Goal: Information Seeking & Learning: Learn about a topic

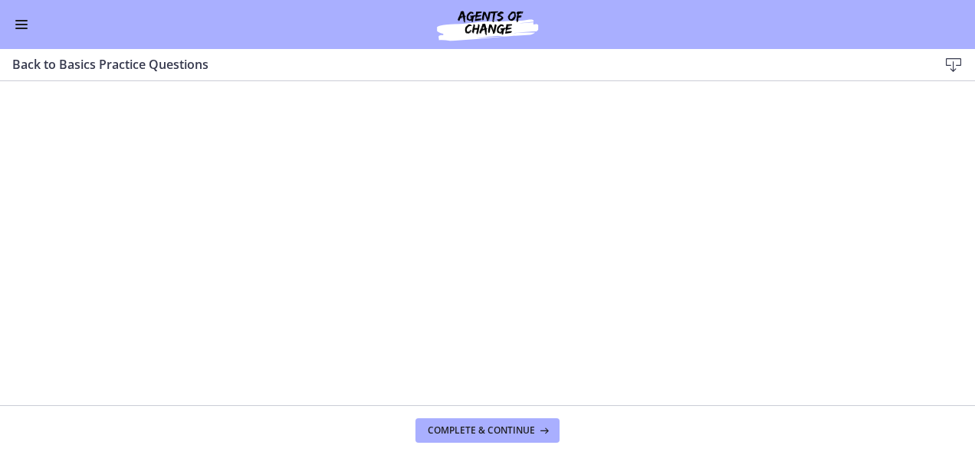
scroll to position [153, 0]
click at [21, 27] on button "Enable menu" at bounding box center [21, 24] width 18 height 18
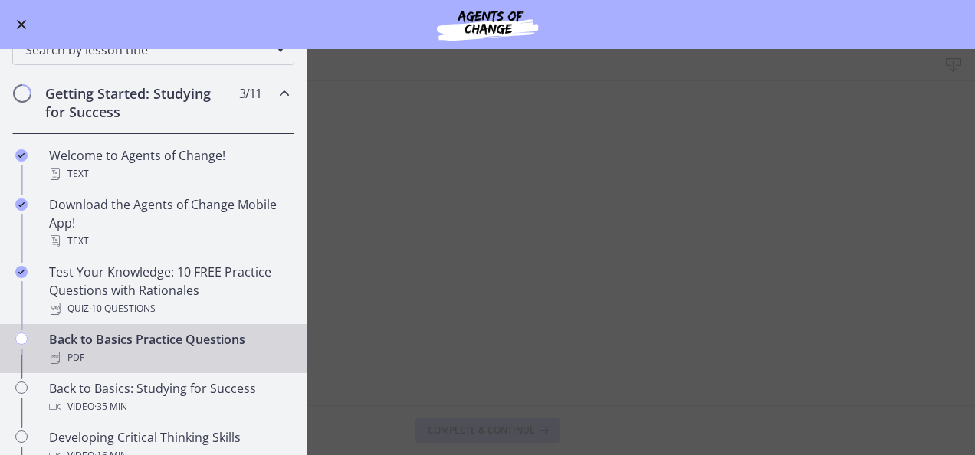
click at [187, 340] on div "Back to Basics Practice Questions PDF" at bounding box center [168, 348] width 239 height 37
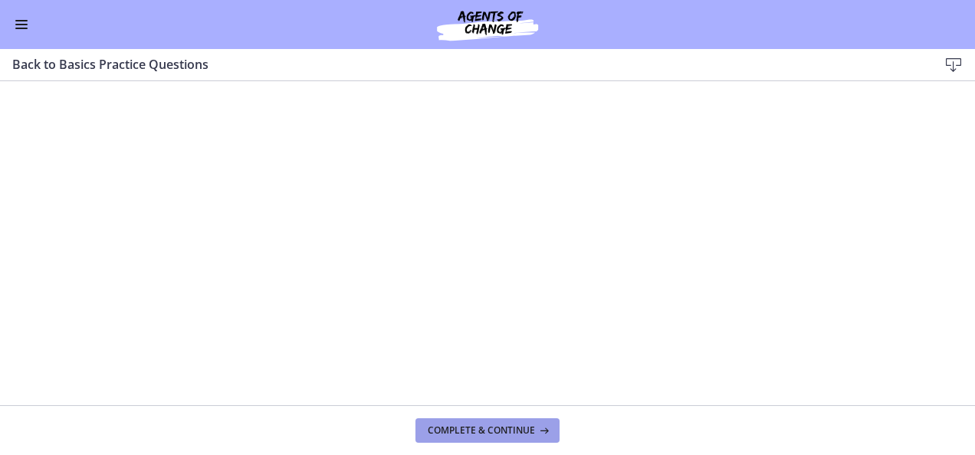
click at [510, 423] on button "Complete & continue" at bounding box center [487, 430] width 144 height 25
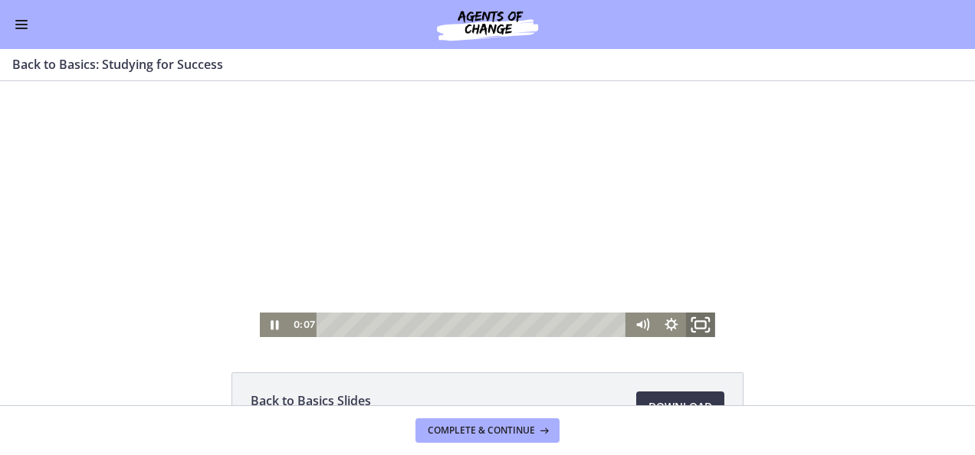
click at [694, 326] on icon "Fullscreen" at bounding box center [700, 324] width 35 height 29
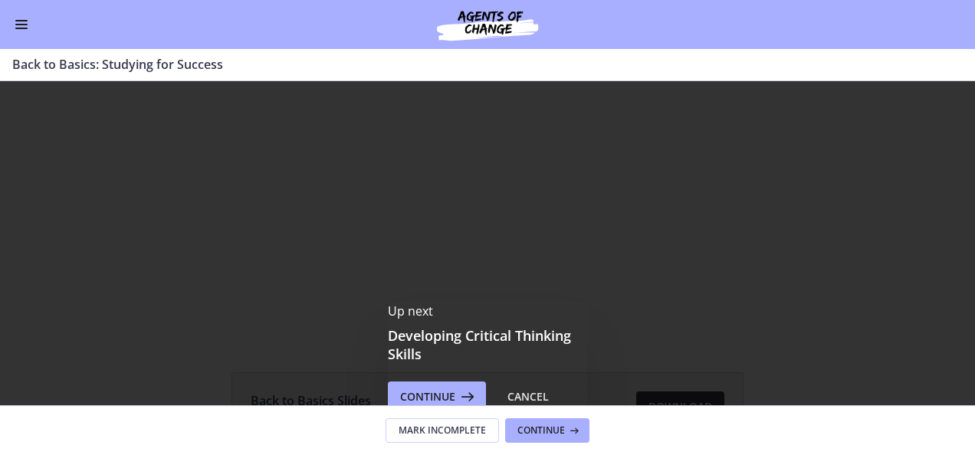
scroll to position [149, 0]
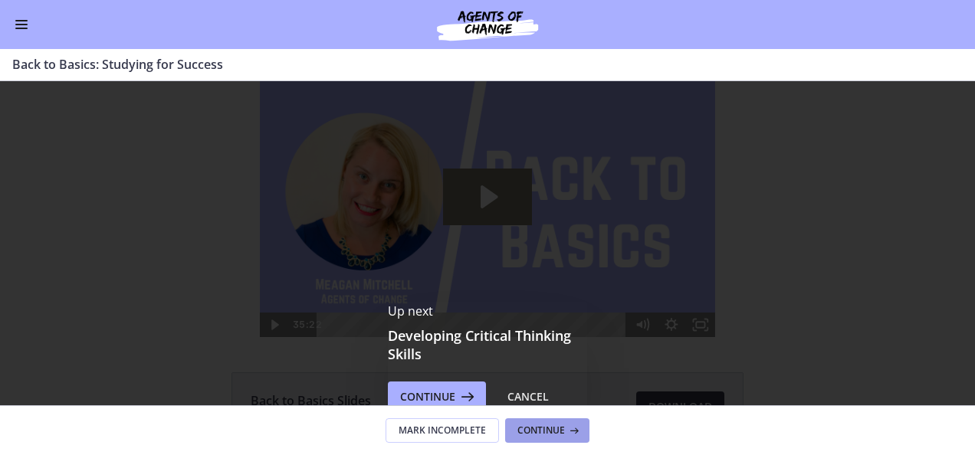
click at [565, 421] on button "Continue" at bounding box center [547, 430] width 84 height 25
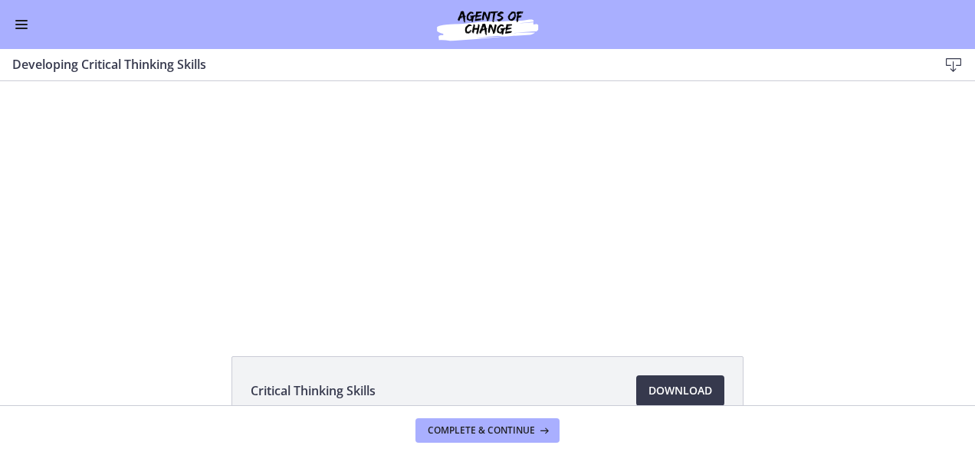
scroll to position [31, 0]
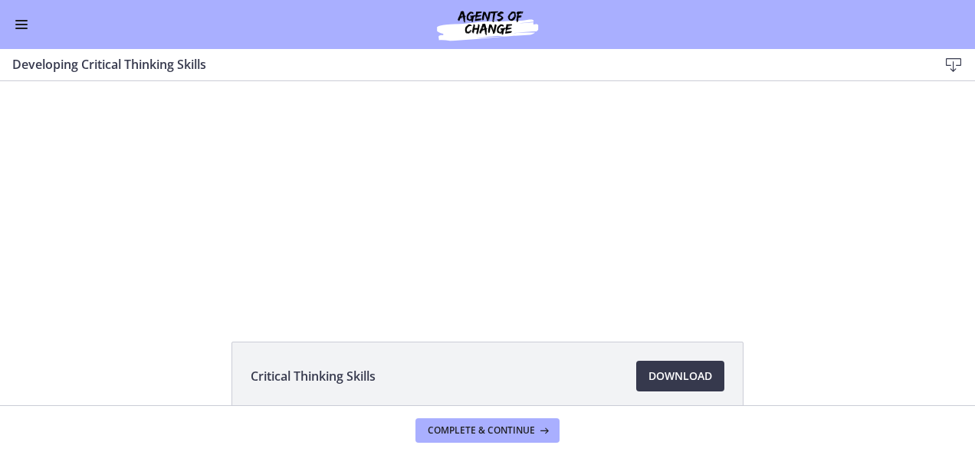
click at [18, 29] on button "Enable menu" at bounding box center [21, 24] width 18 height 18
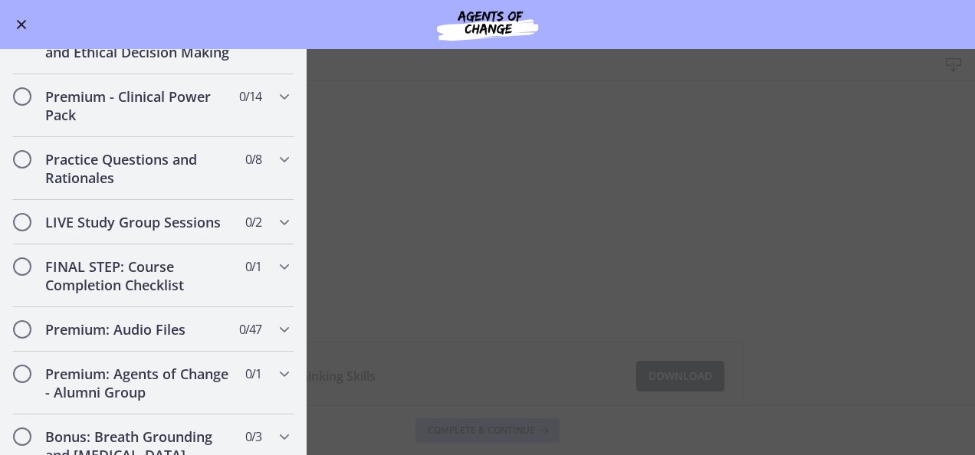
scroll to position [1177, 0]
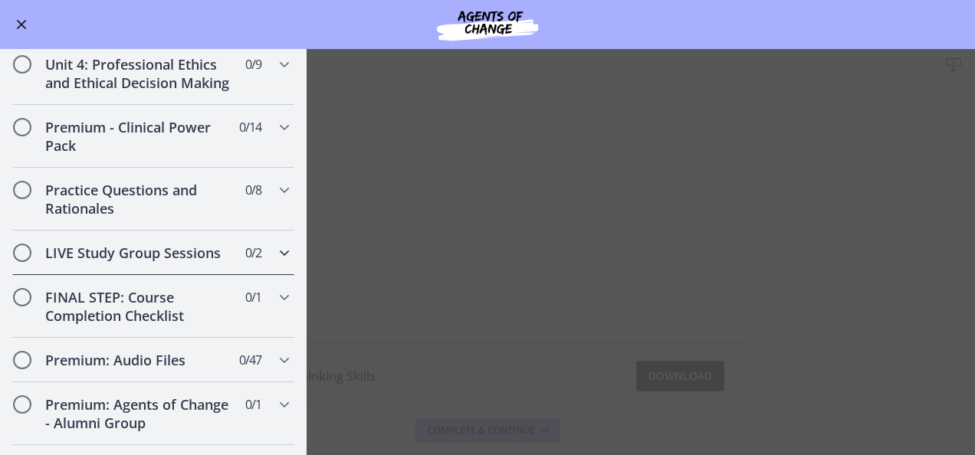
click at [275, 261] on icon "Chapters" at bounding box center [284, 253] width 18 height 18
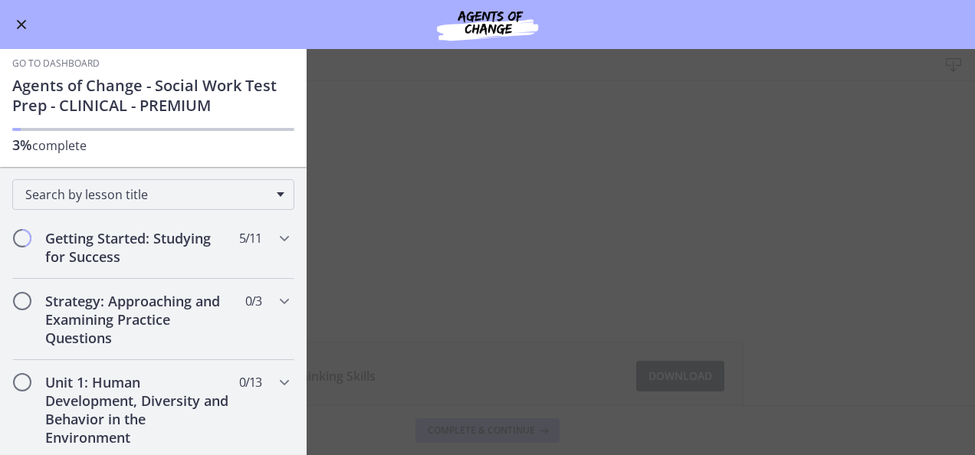
scroll to position [0, 0]
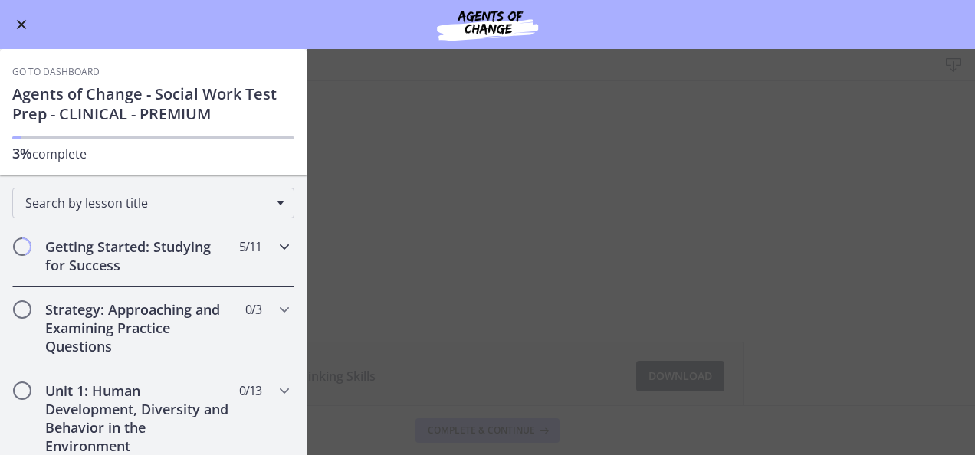
click at [276, 244] on icon "Chapters" at bounding box center [284, 247] width 18 height 18
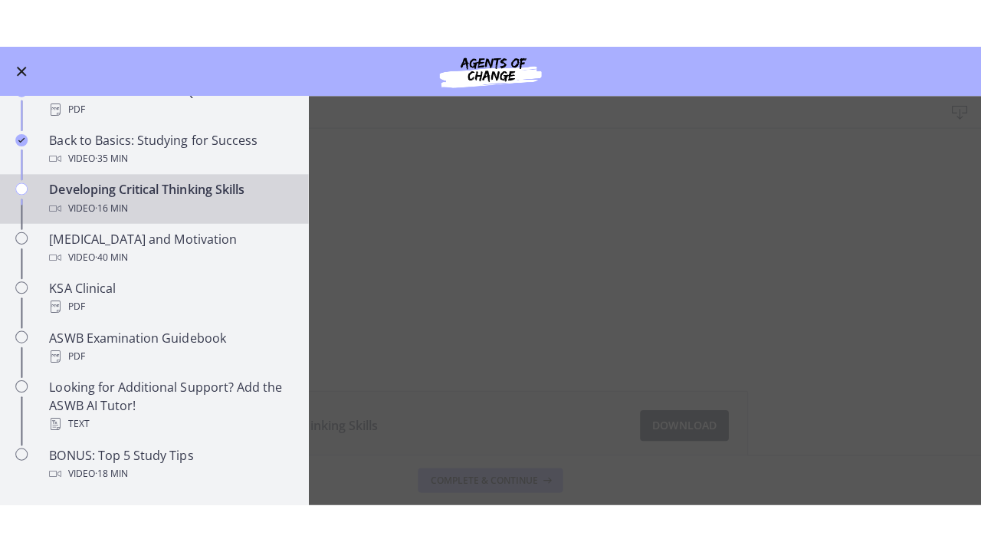
scroll to position [480, 0]
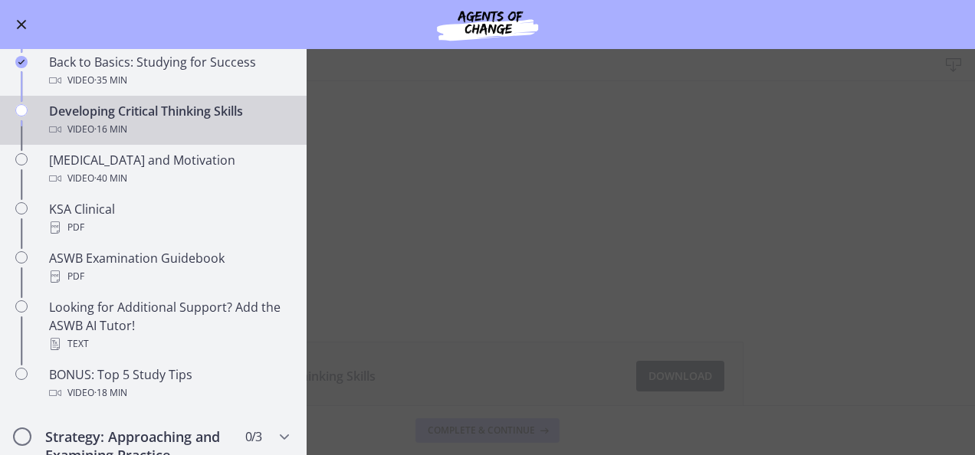
click at [345, 372] on main "Developing Critical Thinking Skills Download Enable fullscreen Critical Thinkin…" at bounding box center [487, 252] width 975 height 406
click at [348, 198] on main "Developing Critical Thinking Skills Download Enable fullscreen Critical Thinkin…" at bounding box center [487, 252] width 975 height 406
click at [25, 31] on button "Enable menu" at bounding box center [21, 24] width 18 height 18
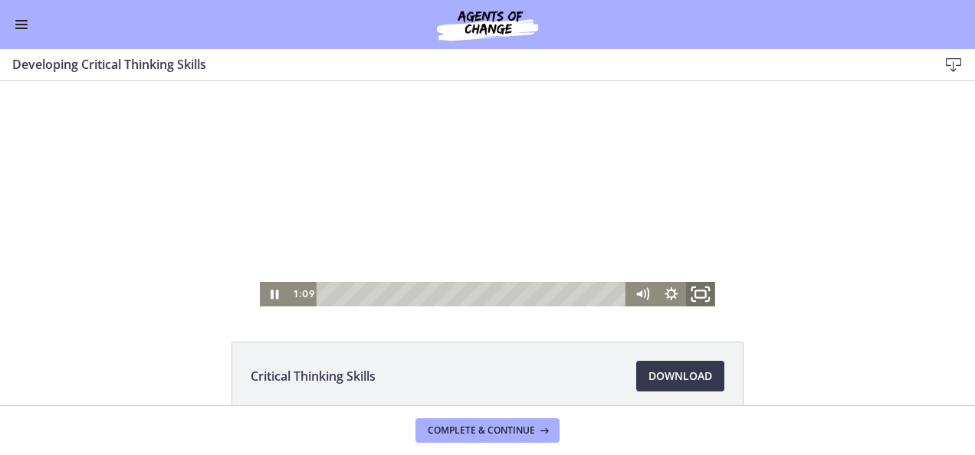
click at [696, 285] on icon "Fullscreen" at bounding box center [700, 294] width 35 height 29
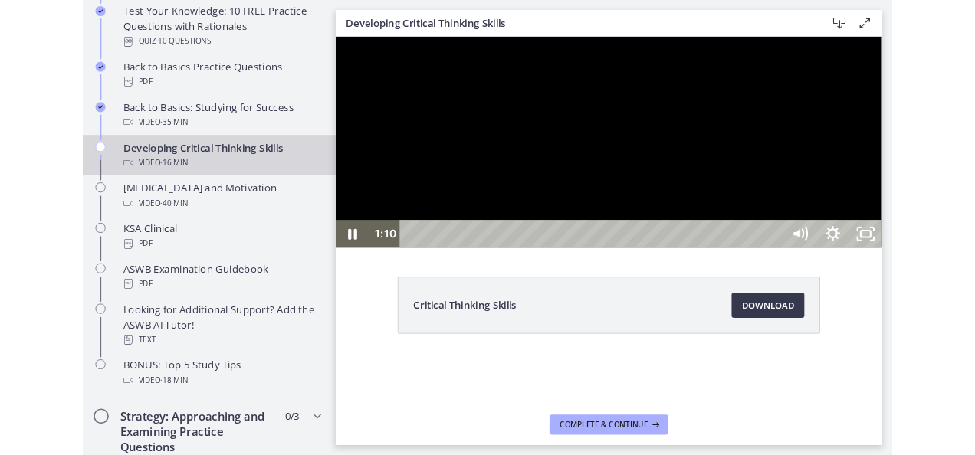
scroll to position [483, 0]
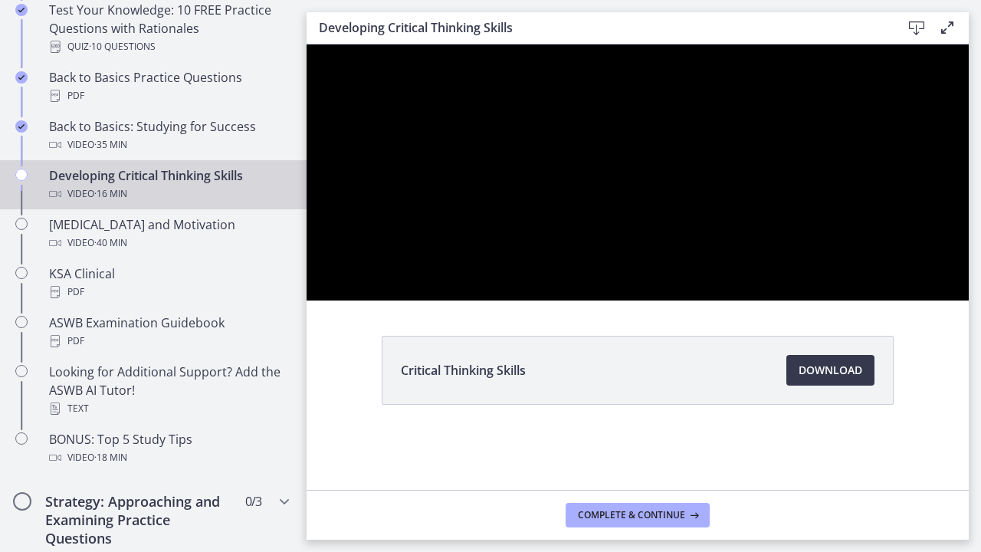
click at [969, 300] on div at bounding box center [637, 172] width 662 height 256
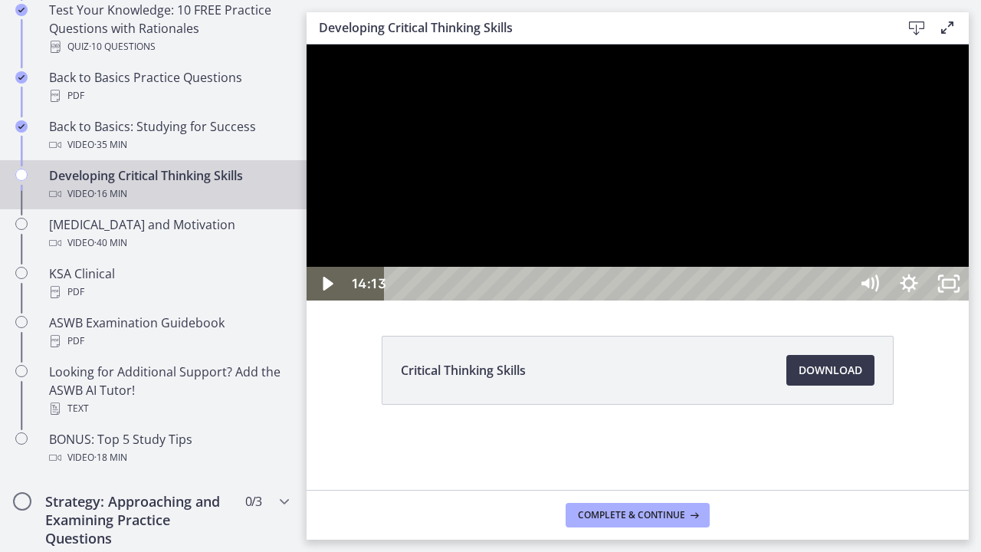
click at [969, 300] on div at bounding box center [637, 172] width 662 height 256
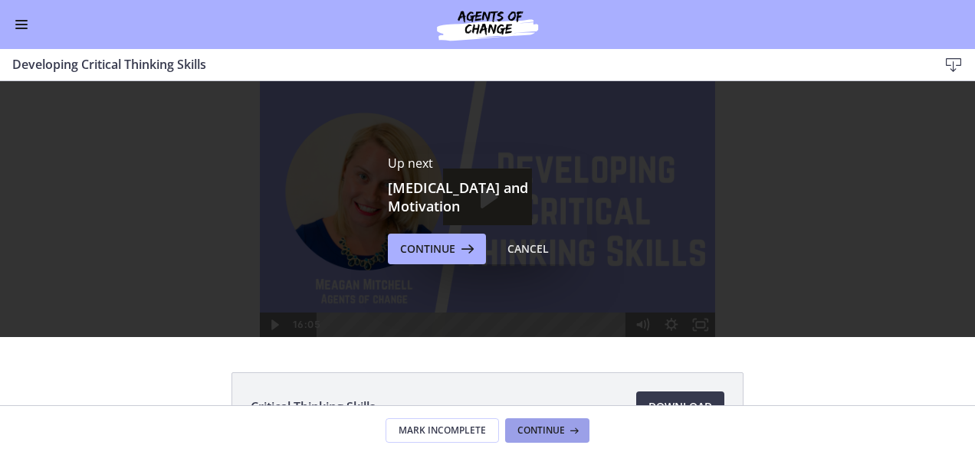
scroll to position [0, 0]
click at [537, 426] on span "Continue" at bounding box center [541, 430] width 48 height 12
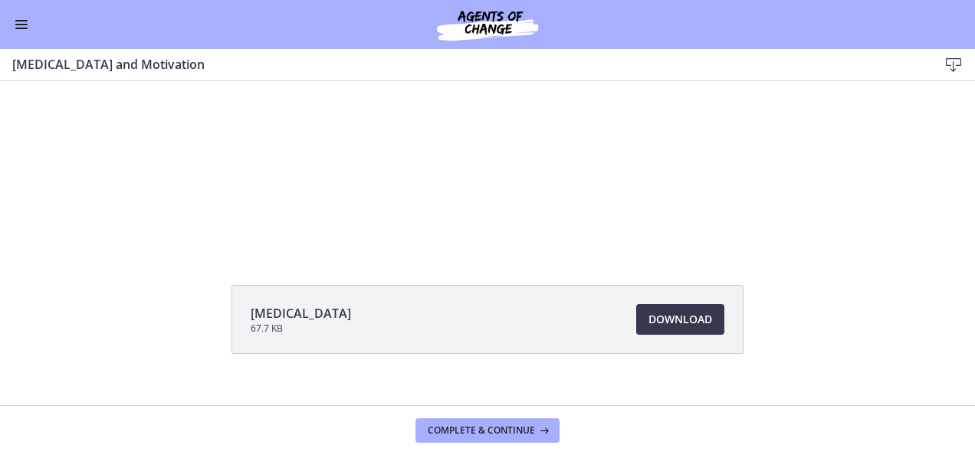
scroll to position [78, 0]
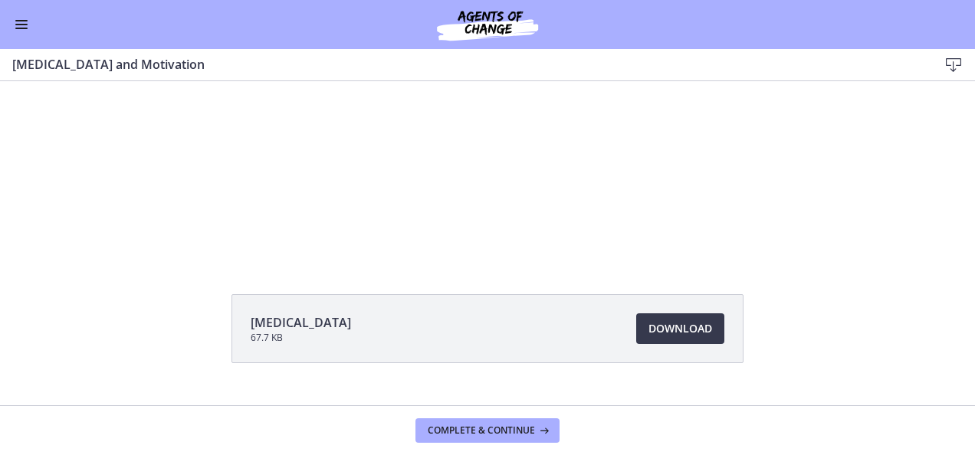
click at [28, 18] on button "Enable menu" at bounding box center [21, 24] width 18 height 18
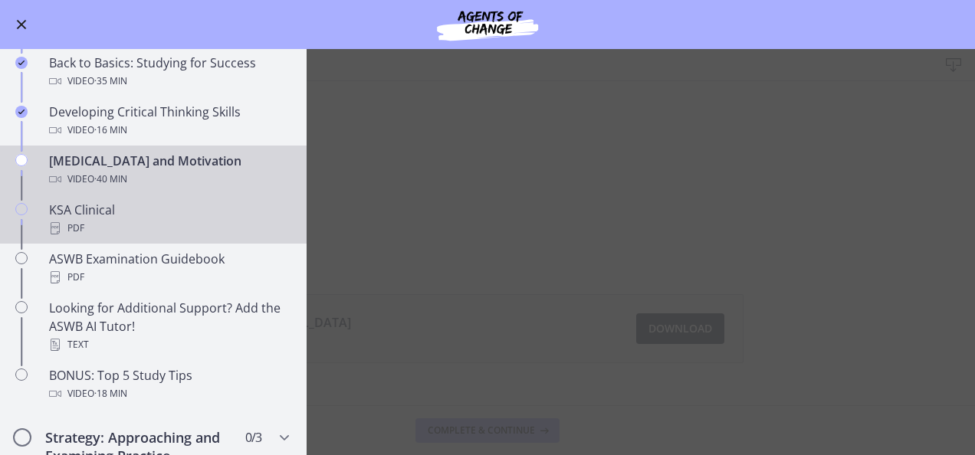
click at [81, 215] on div "KSA Clinical PDF" at bounding box center [168, 219] width 239 height 37
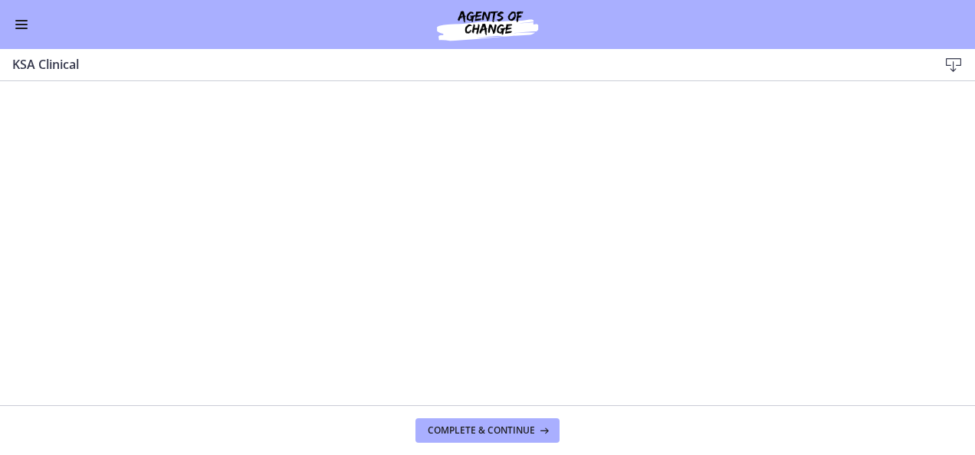
click at [28, 24] on button "Enable menu" at bounding box center [21, 24] width 18 height 18
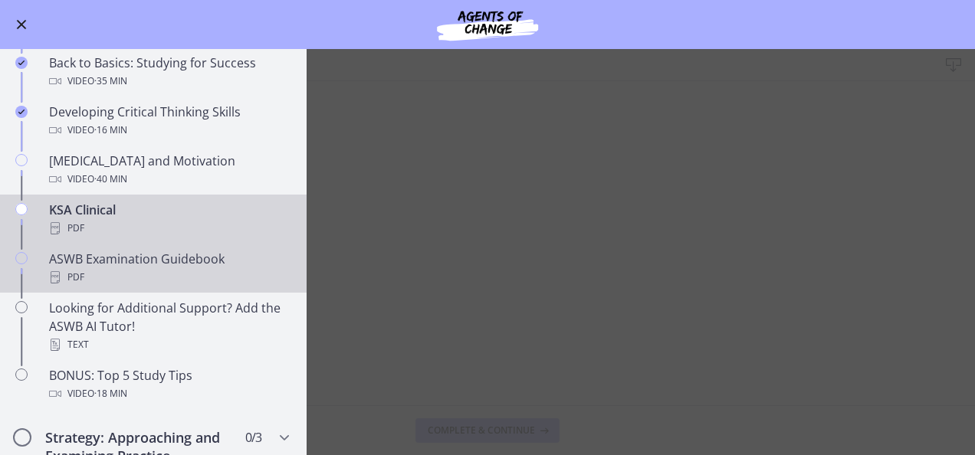
click at [185, 268] on div "PDF" at bounding box center [168, 277] width 239 height 18
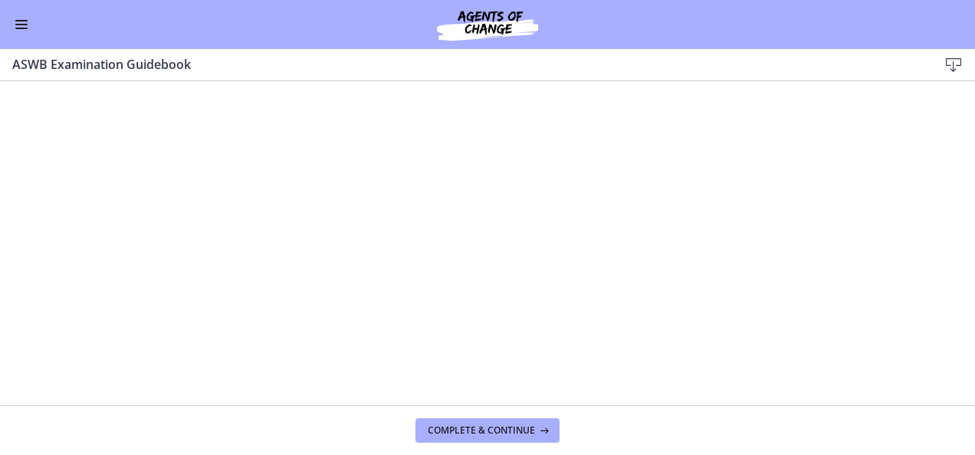
click at [539, 443] on footer "Complete & continue" at bounding box center [487, 430] width 975 height 50
click at [532, 435] on span "Complete & continue" at bounding box center [481, 430] width 107 height 12
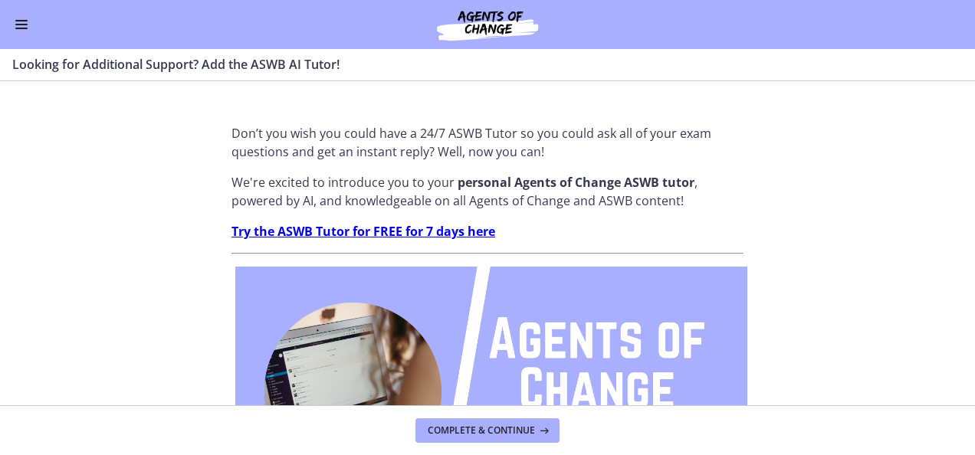
click at [14, 21] on button "Enable menu" at bounding box center [21, 24] width 18 height 18
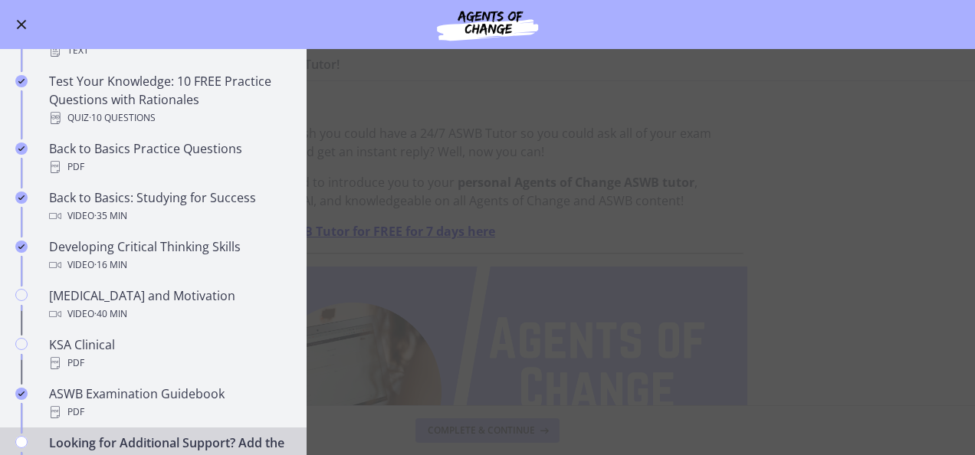
scroll to position [357, 0]
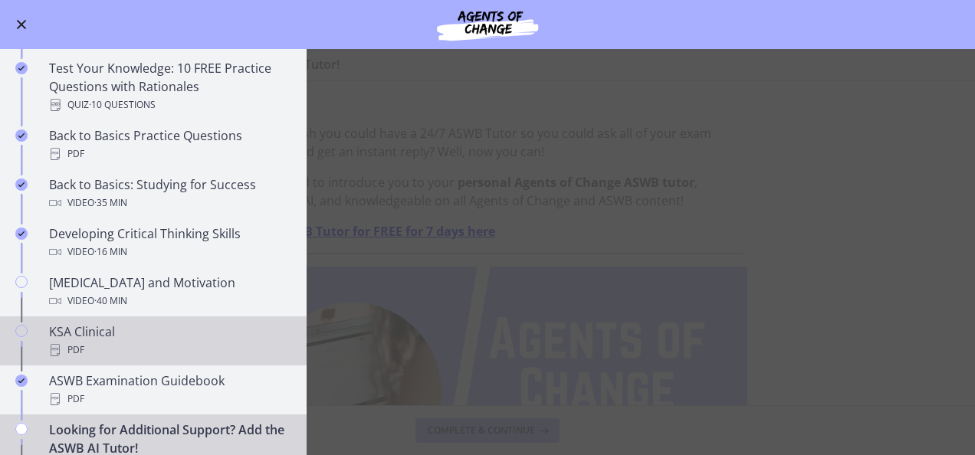
click at [21, 328] on icon "Chapters" at bounding box center [21, 331] width 12 height 12
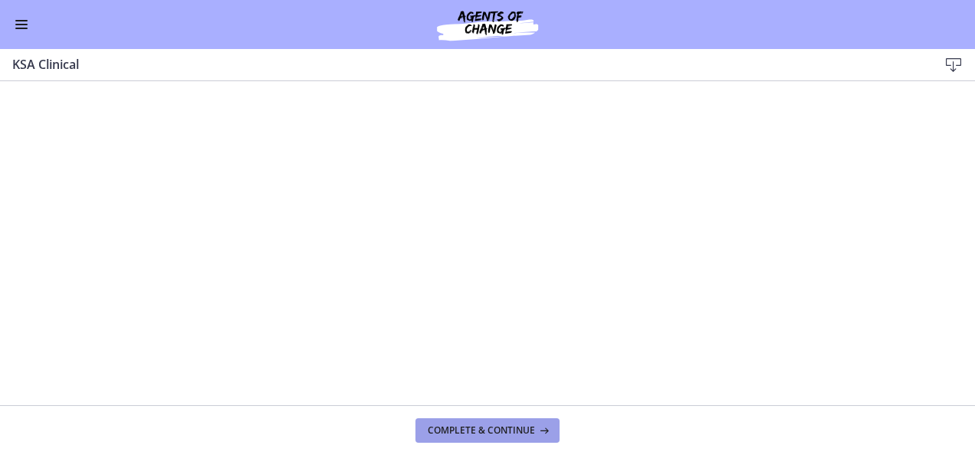
click at [483, 438] on button "Complete & continue" at bounding box center [487, 430] width 144 height 25
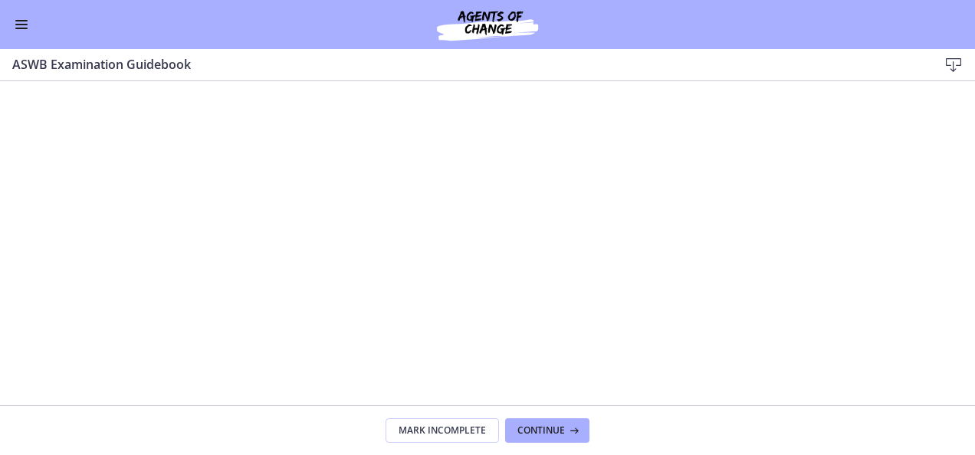
click at [17, 21] on button "Enable menu" at bounding box center [21, 24] width 18 height 18
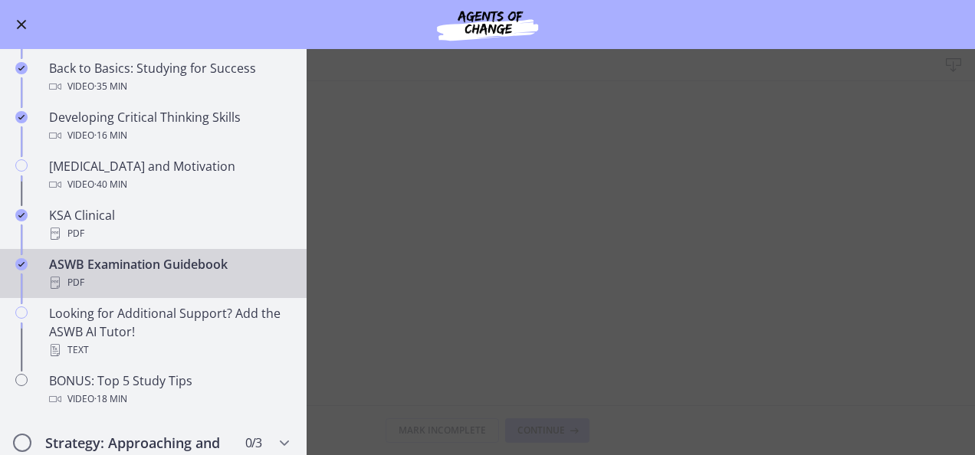
scroll to position [480, 0]
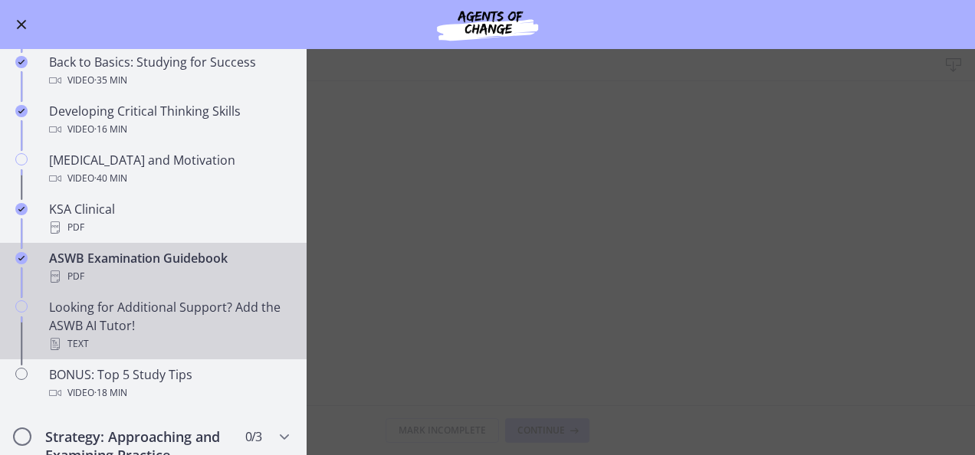
click at [130, 342] on div "Text" at bounding box center [168, 344] width 239 height 18
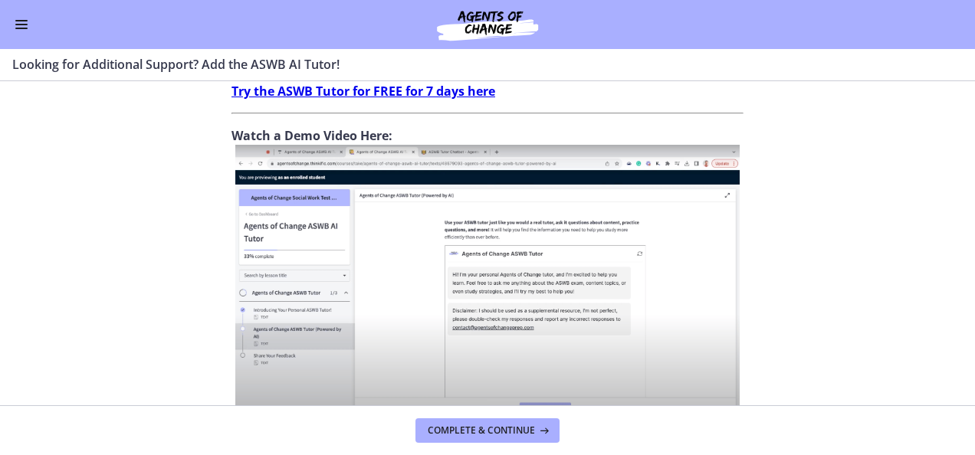
scroll to position [633, 0]
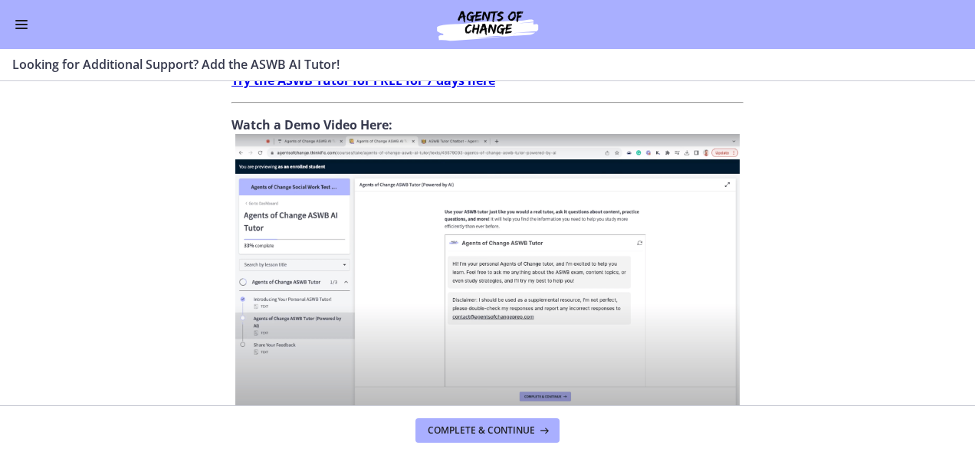
click at [26, 25] on span "Enable menu" at bounding box center [21, 25] width 12 height 2
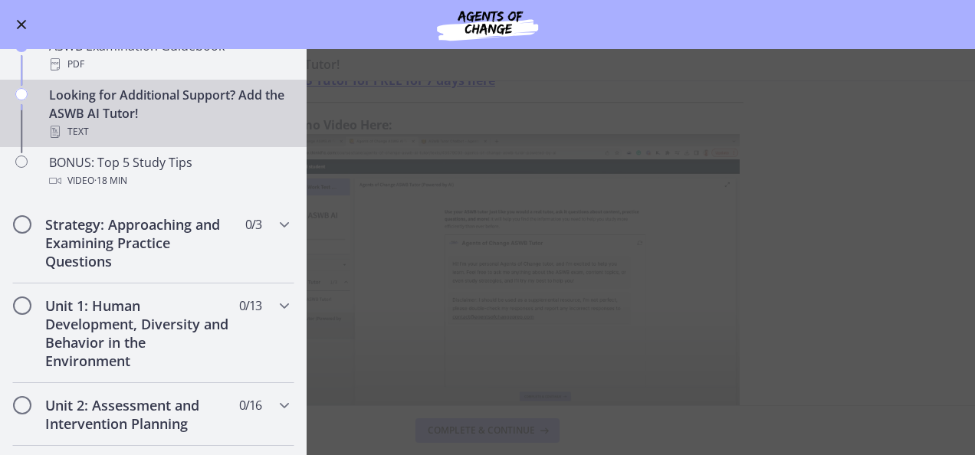
scroll to position [694, 0]
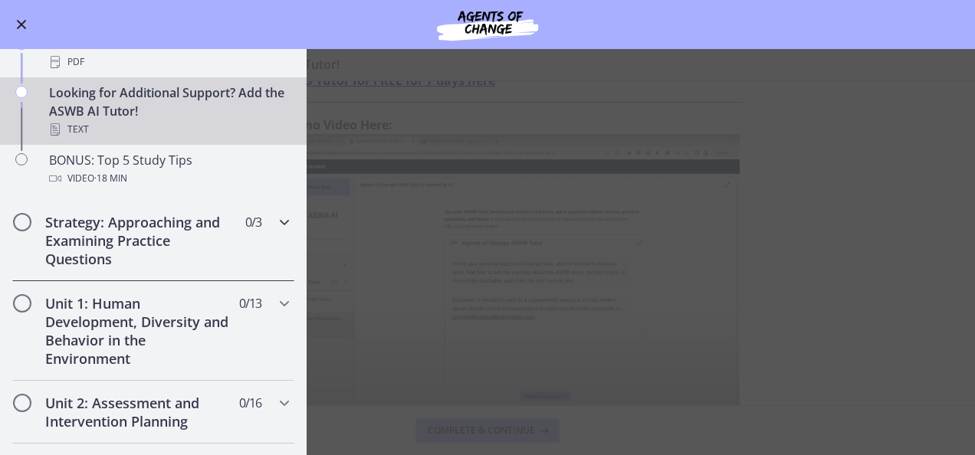
click at [275, 221] on icon "Chapters" at bounding box center [284, 222] width 18 height 18
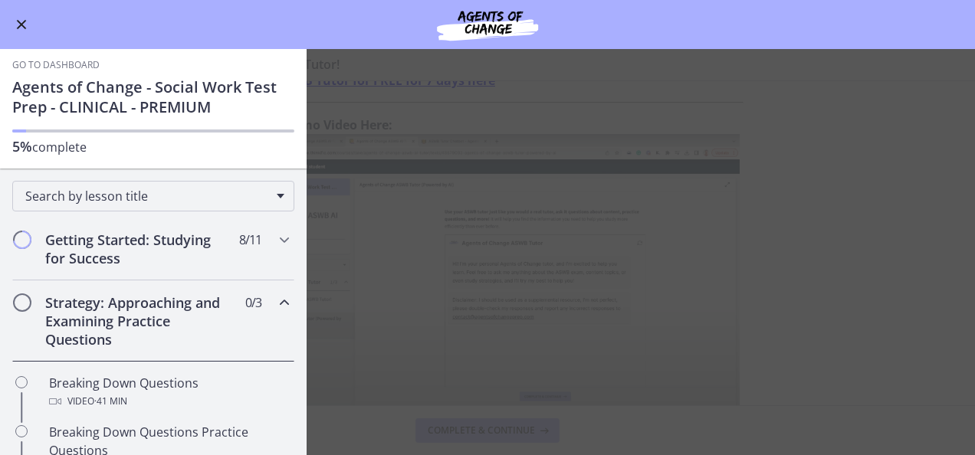
scroll to position [0, 0]
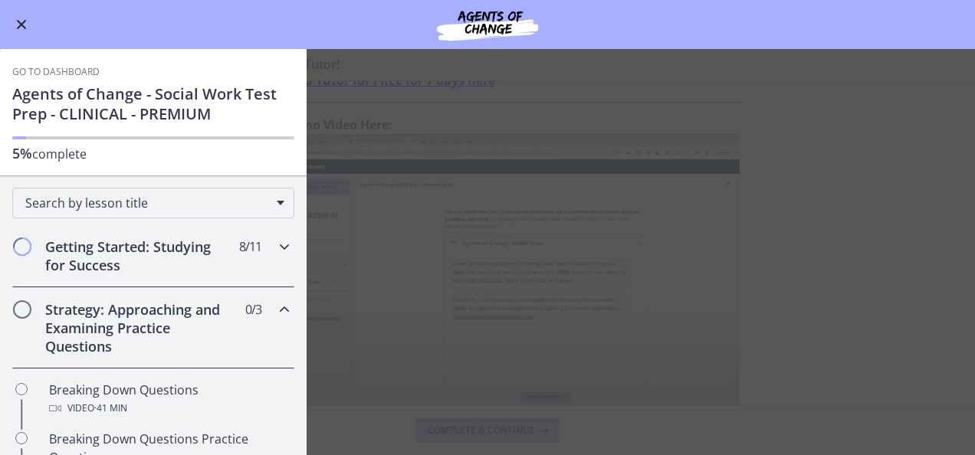
click at [275, 243] on icon "Chapters" at bounding box center [284, 247] width 18 height 18
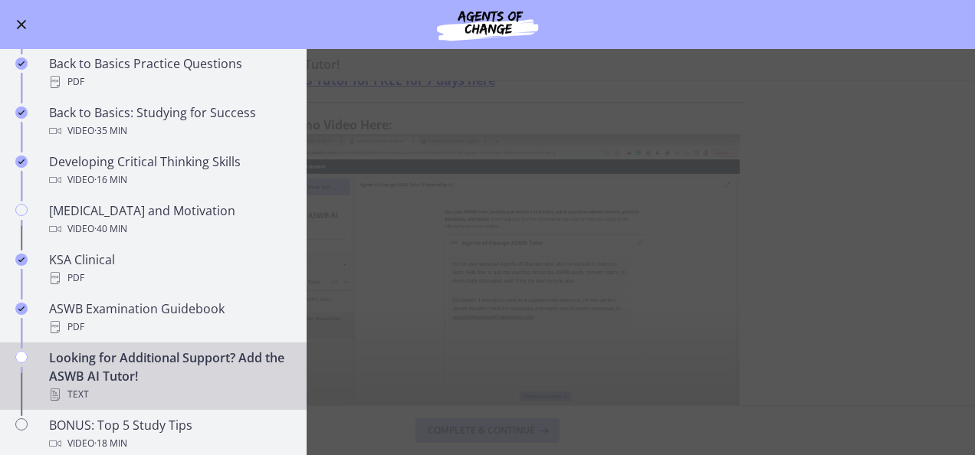
scroll to position [460, 0]
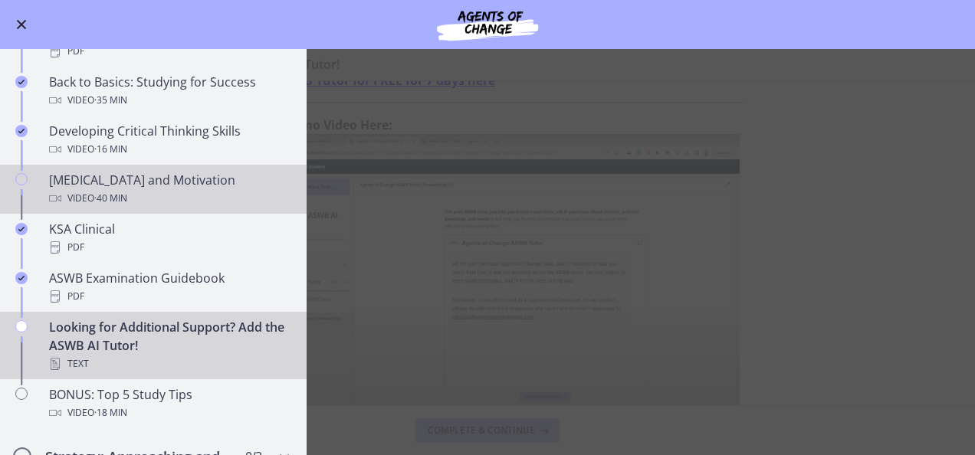
click at [223, 186] on div "[MEDICAL_DATA] and Motivation Video · 40 min" at bounding box center [168, 189] width 239 height 37
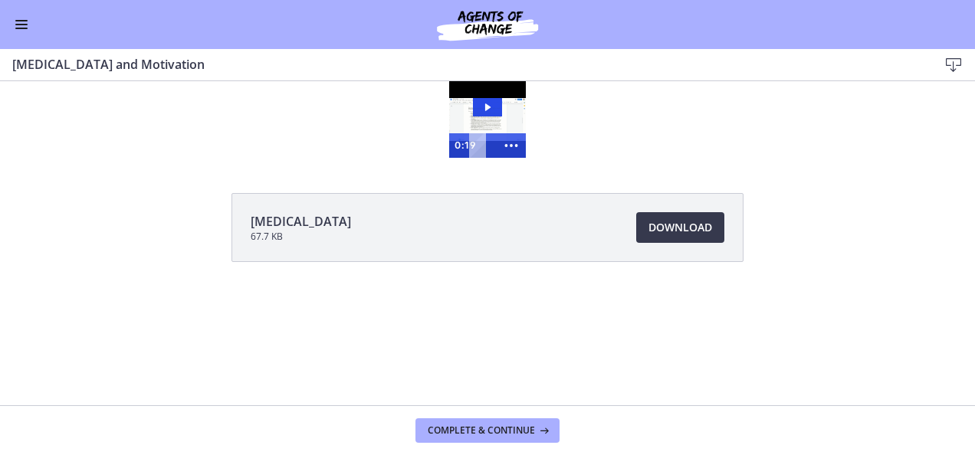
click at [518, 126] on img at bounding box center [487, 119] width 77 height 77
click at [520, 101] on div at bounding box center [487, 119] width 77 height 77
click at [510, 144] on icon "Show more buttons" at bounding box center [511, 145] width 29 height 25
click at [510, 144] on circle "Show fewer buttons" at bounding box center [511, 145] width 3 height 3
click at [510, 144] on icon "Show more buttons" at bounding box center [510, 145] width 35 height 29
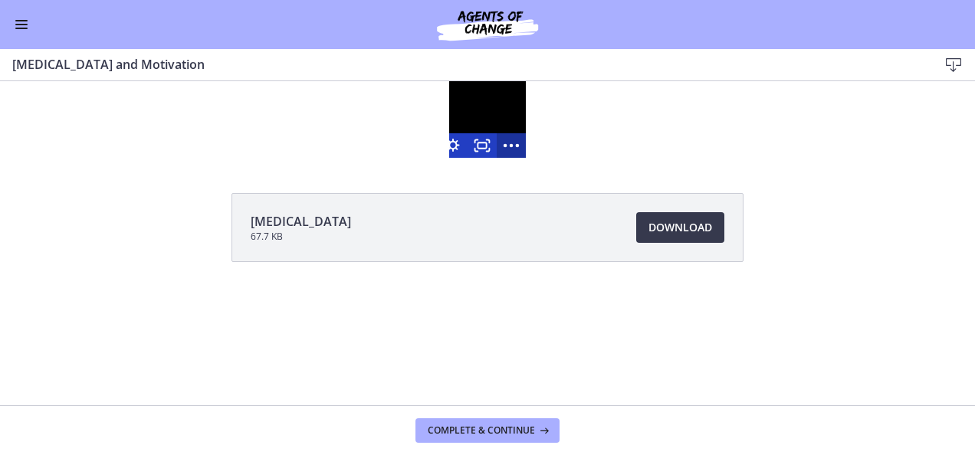
click at [510, 144] on icon "Show fewer buttons" at bounding box center [510, 145] width 35 height 29
click at [510, 144] on icon "Show more buttons" at bounding box center [511, 145] width 29 height 25
click at [483, 146] on icon "Fullscreen" at bounding box center [481, 145] width 29 height 25
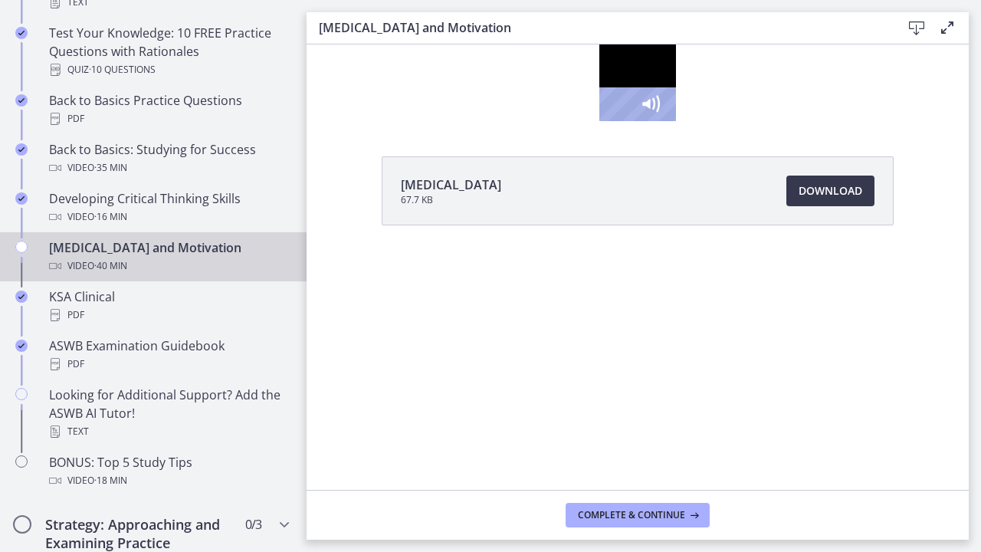
scroll to position [462, 0]
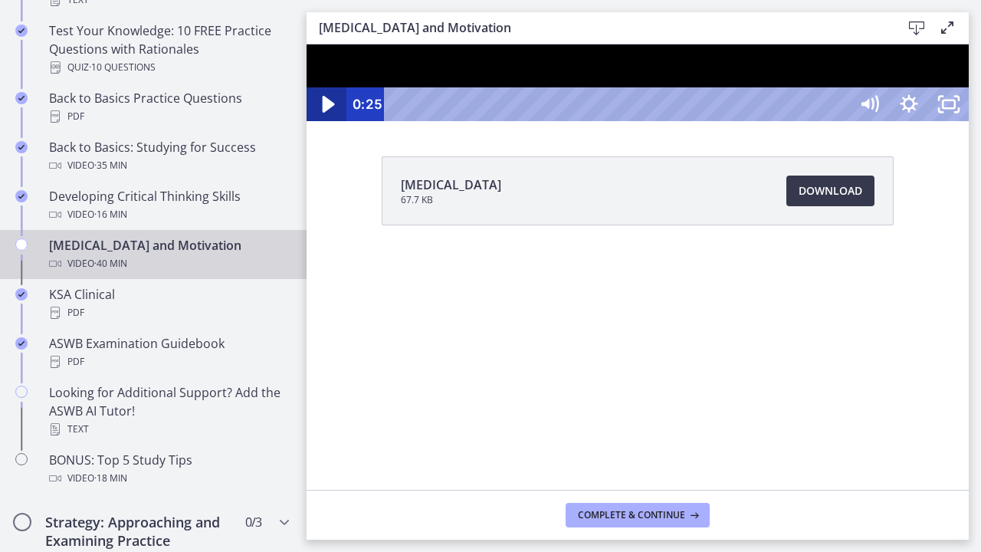
click at [330, 113] on icon "Play Video" at bounding box center [329, 104] width 12 height 17
click at [487, 121] on div at bounding box center [637, 82] width 662 height 77
